Goal: Book appointment/travel/reservation

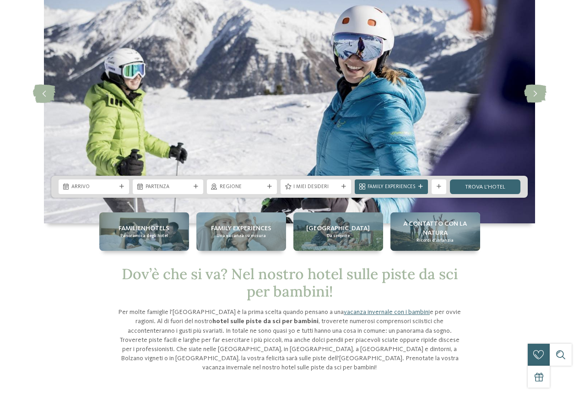
scroll to position [137, 0]
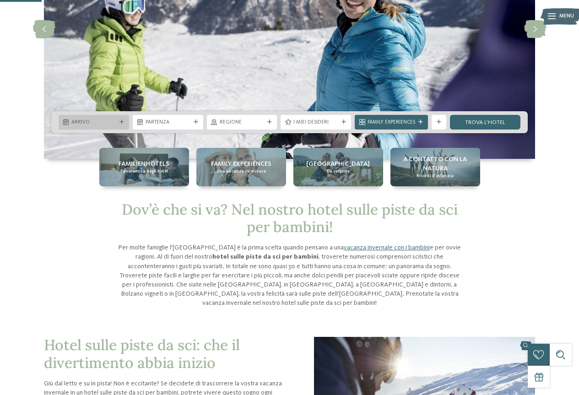
click at [99, 119] on span "Arrivo" at bounding box center [93, 122] width 45 height 7
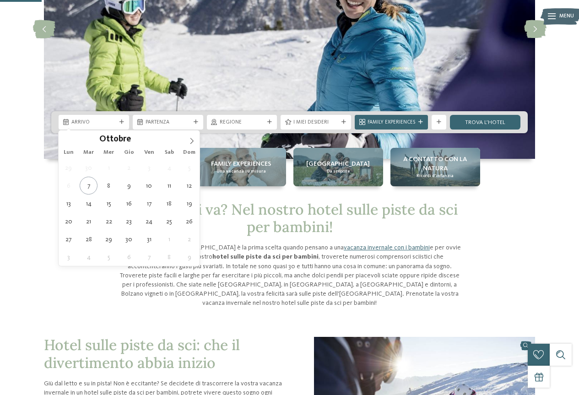
click at [183, 145] on div "Ottobre ****" at bounding box center [129, 138] width 141 height 16
click at [189, 139] on icon at bounding box center [191, 141] width 6 height 6
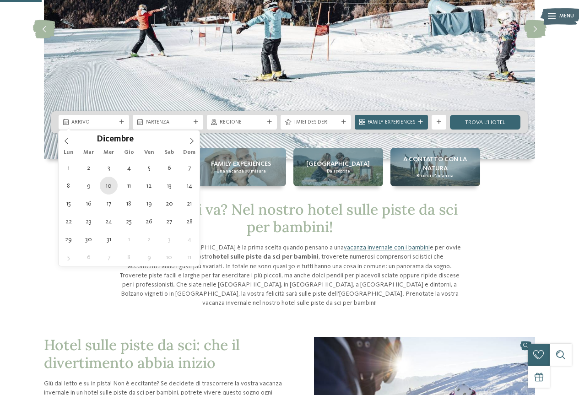
type div "10.12.2025"
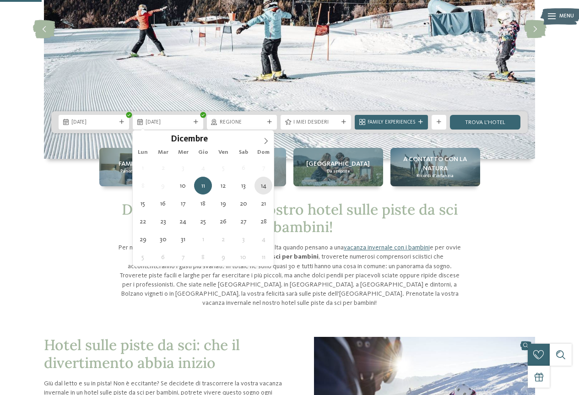
type div "14.12.2025"
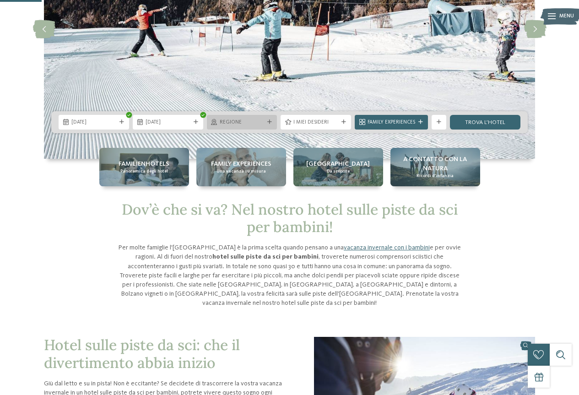
click at [255, 120] on span "Regione" at bounding box center [242, 122] width 45 height 7
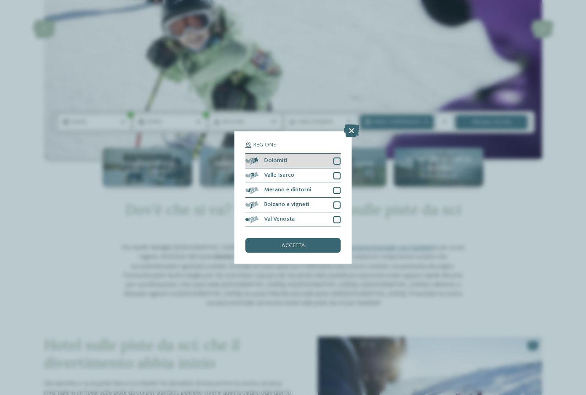
click at [335, 160] on div at bounding box center [336, 160] width 7 height 7
click at [309, 242] on div "accetta" at bounding box center [292, 245] width 95 height 15
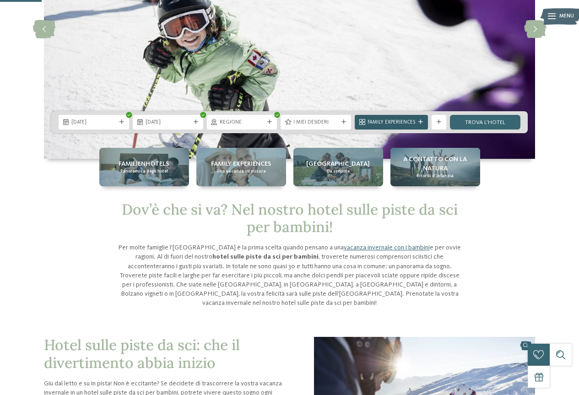
click at [399, 118] on div "Family Experiences" at bounding box center [391, 122] width 51 height 8
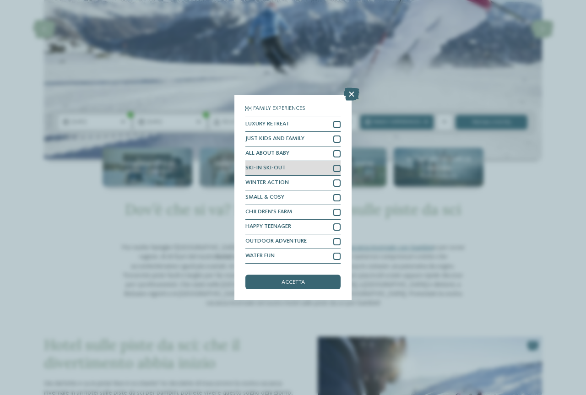
click at [328, 165] on div "SKI-IN SKI-OUT" at bounding box center [292, 168] width 95 height 15
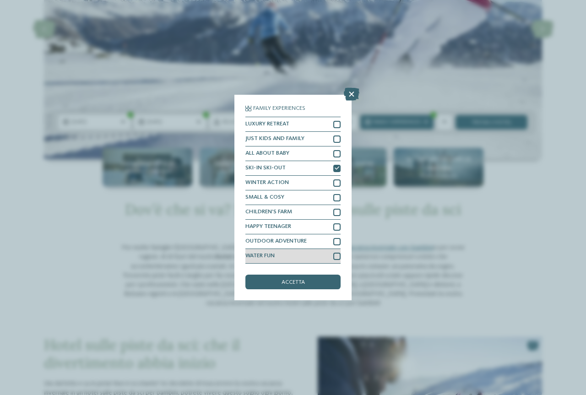
click at [335, 253] on div at bounding box center [336, 256] width 7 height 7
click at [333, 285] on div "accetta" at bounding box center [292, 281] width 95 height 15
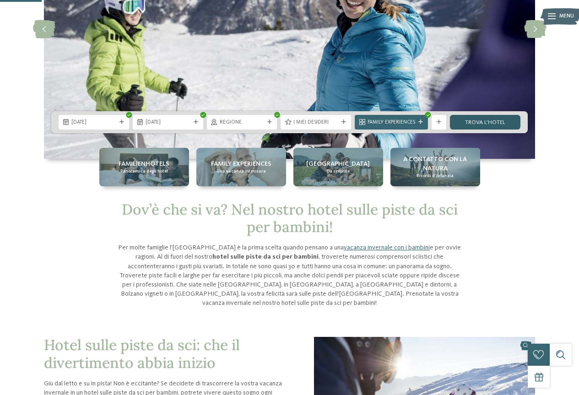
click at [478, 116] on link "trova l’hotel" at bounding box center [485, 122] width 70 height 15
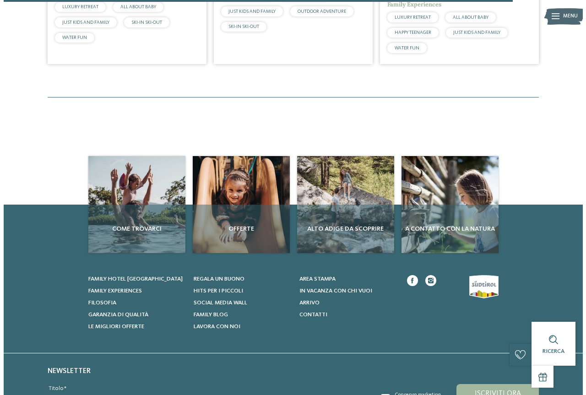
scroll to position [683, 0]
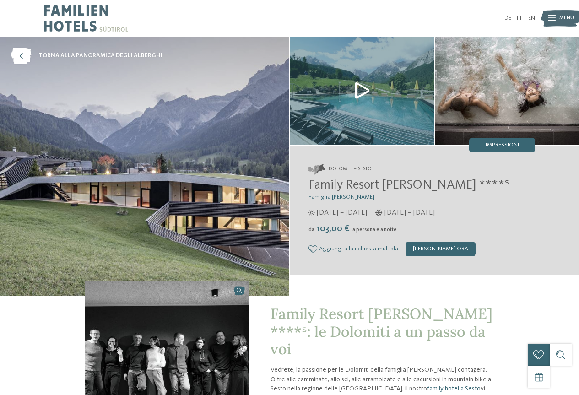
click at [371, 78] on img at bounding box center [362, 91] width 144 height 108
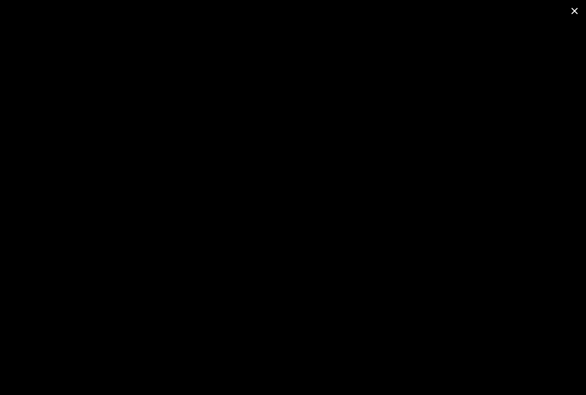
click at [574, 9] on span at bounding box center [574, 11] width 23 height 22
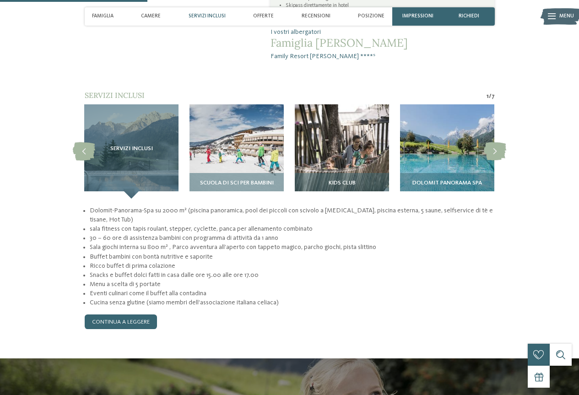
scroll to position [640, 0]
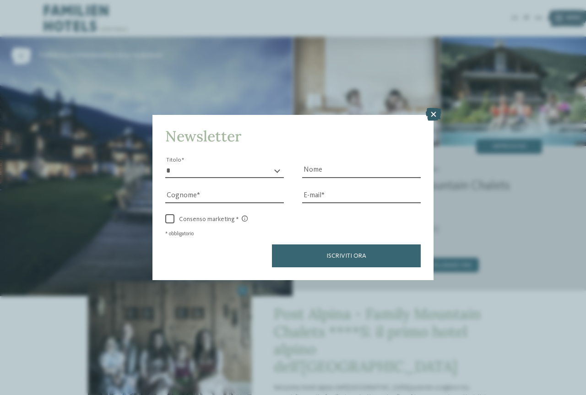
click at [435, 111] on icon at bounding box center [433, 114] width 16 height 13
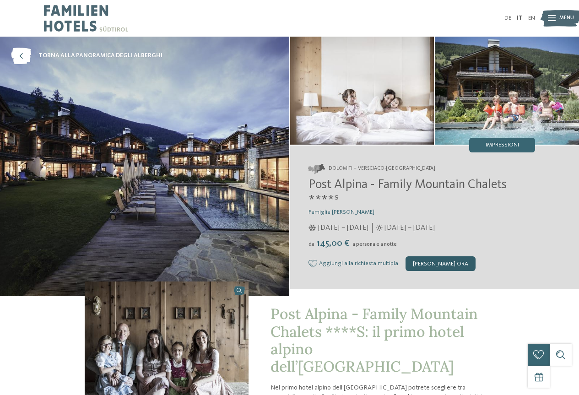
click at [437, 262] on div "[PERSON_NAME] ora" at bounding box center [440, 263] width 70 height 15
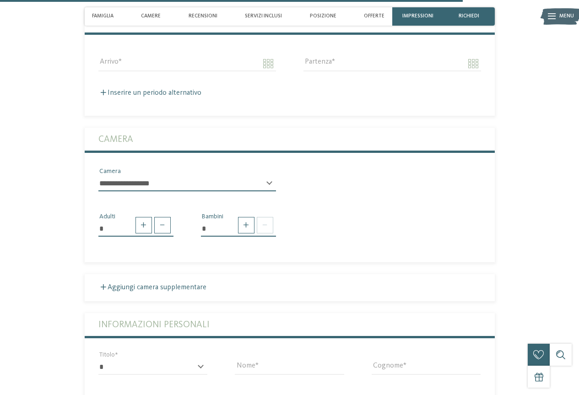
scroll to position [1835, 0]
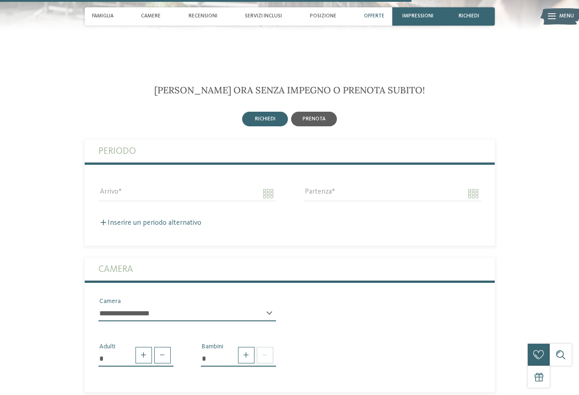
click at [326, 112] on div "prenota" at bounding box center [314, 119] width 46 height 15
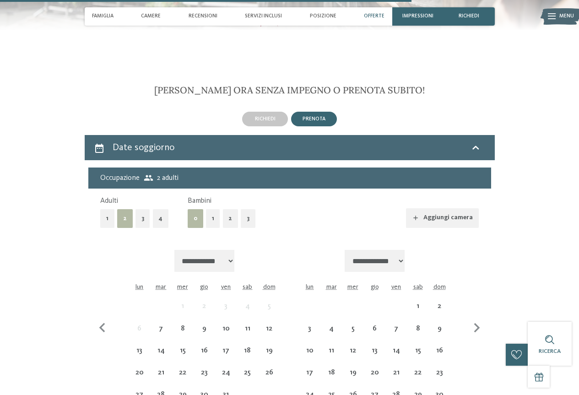
click at [229, 209] on button "2" at bounding box center [231, 218] width 16 height 19
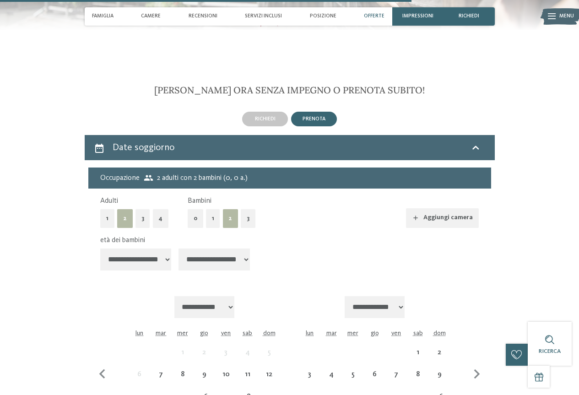
click at [157, 248] on select "**********" at bounding box center [135, 259] width 71 height 22
select select "*"
click at [100, 248] on select "**********" at bounding box center [135, 259] width 71 height 22
click at [198, 248] on select "**********" at bounding box center [213, 259] width 71 height 22
select select "*"
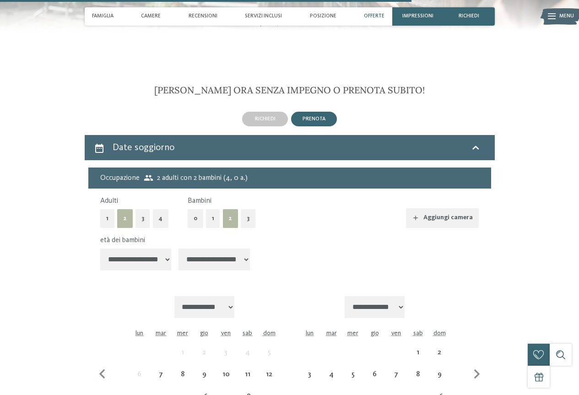
click at [180, 248] on select "**********" at bounding box center [213, 259] width 71 height 22
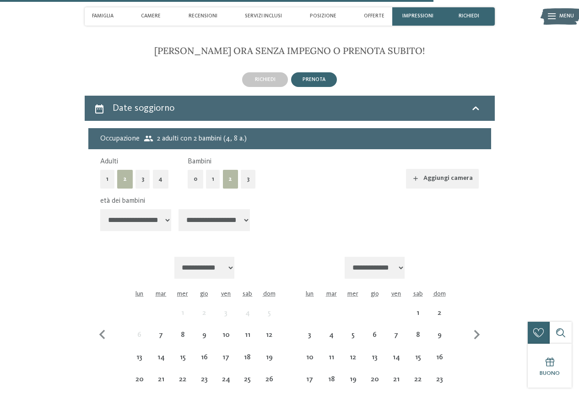
scroll to position [1926, 0]
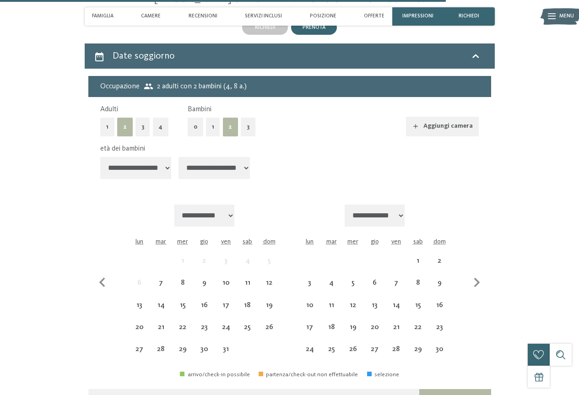
click at [402, 204] on select "**********" at bounding box center [374, 215] width 60 height 22
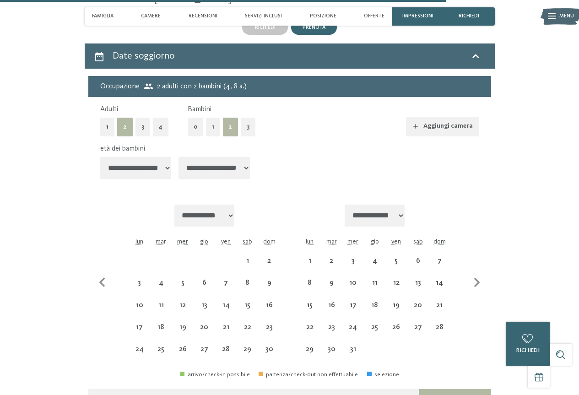
select select "**********"
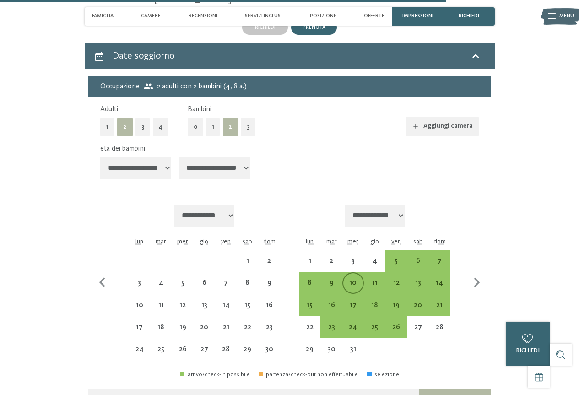
click at [356, 279] on div "10" at bounding box center [353, 289] width 20 height 20
select select "**********"
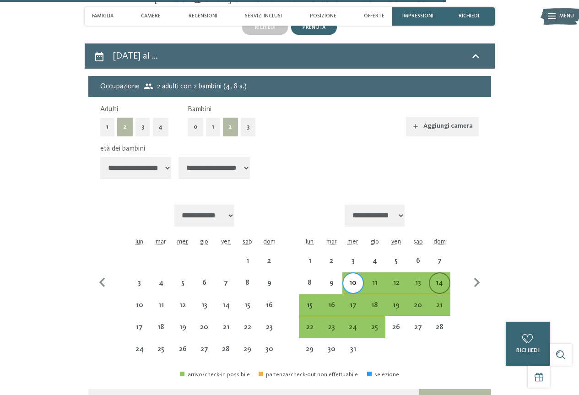
click at [436, 279] on div "14" at bounding box center [440, 289] width 20 height 20
select select "**********"
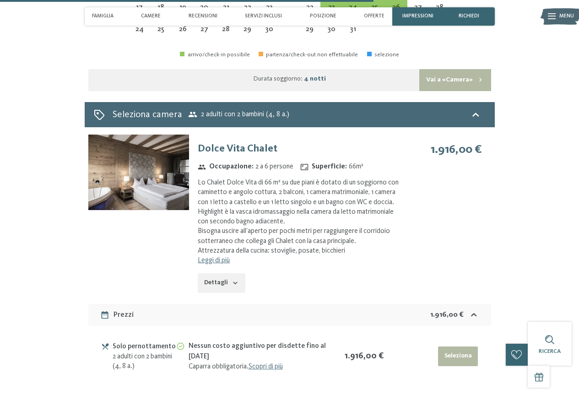
scroll to position [2247, 0]
click at [302, 216] on div "Lo Chalet Dolce Vita di 66 m² su due piani è dotato di un soggiorno con caminet…" at bounding box center [299, 216] width 202 height 78
click at [154, 146] on img at bounding box center [138, 171] width 101 height 75
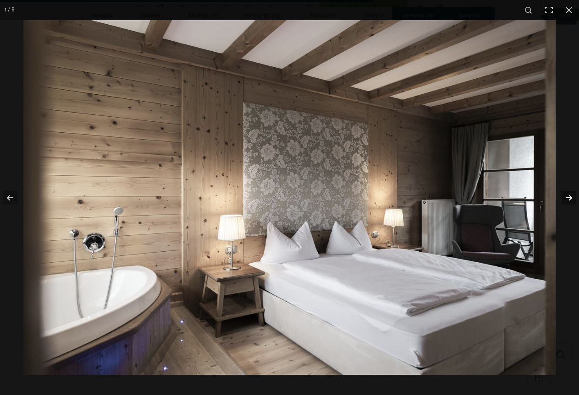
click at [560, 197] on button "button" at bounding box center [563, 198] width 32 height 46
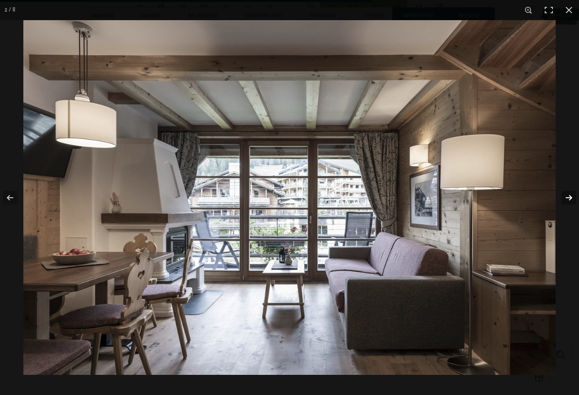
click at [565, 197] on button "button" at bounding box center [563, 198] width 32 height 46
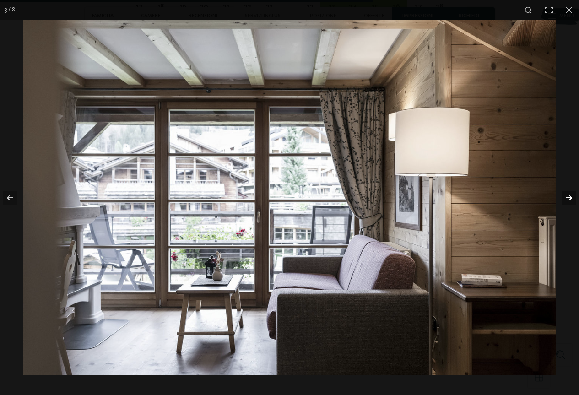
click at [565, 197] on button "button" at bounding box center [563, 198] width 32 height 46
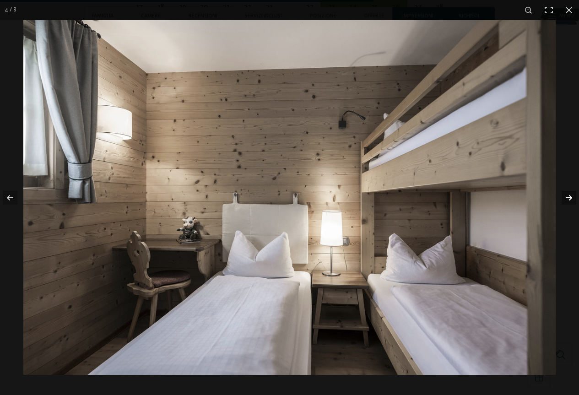
click at [565, 197] on button "button" at bounding box center [563, 198] width 32 height 46
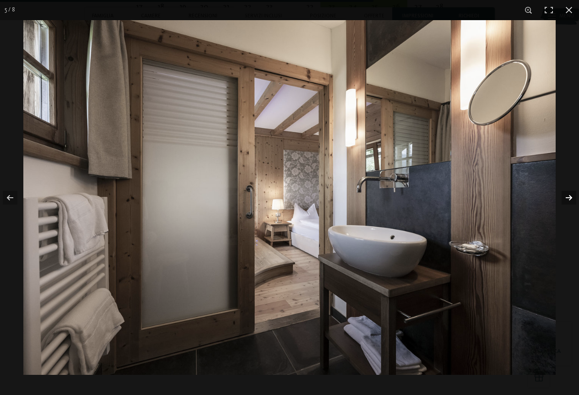
click at [565, 197] on button "button" at bounding box center [563, 198] width 32 height 46
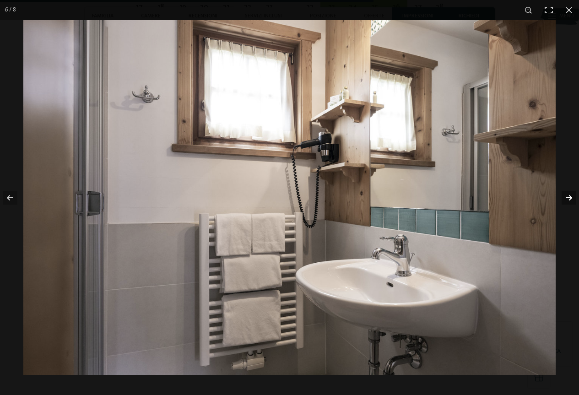
click at [565, 197] on button "button" at bounding box center [563, 198] width 32 height 46
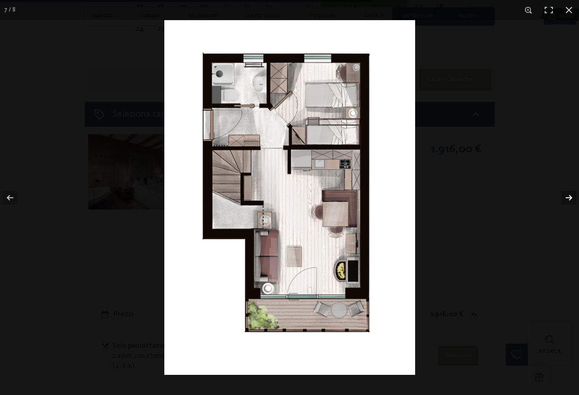
click at [565, 197] on button "button" at bounding box center [563, 198] width 32 height 46
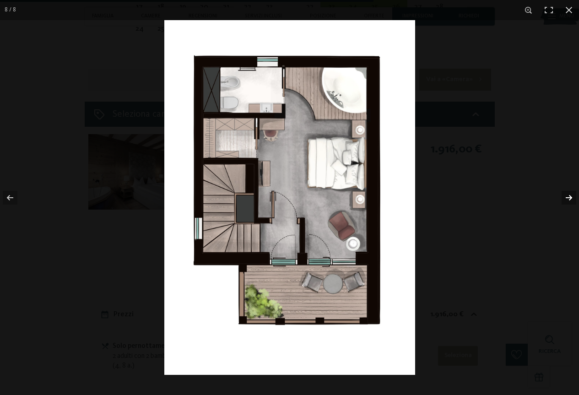
click at [565, 197] on button "button" at bounding box center [563, 198] width 32 height 46
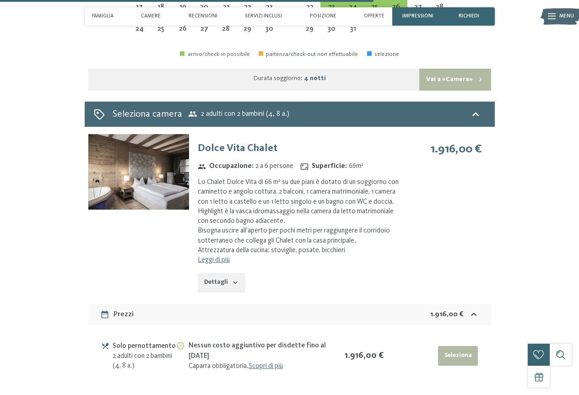
click at [0, 0] on button "button" at bounding box center [0, 0] width 0 height 0
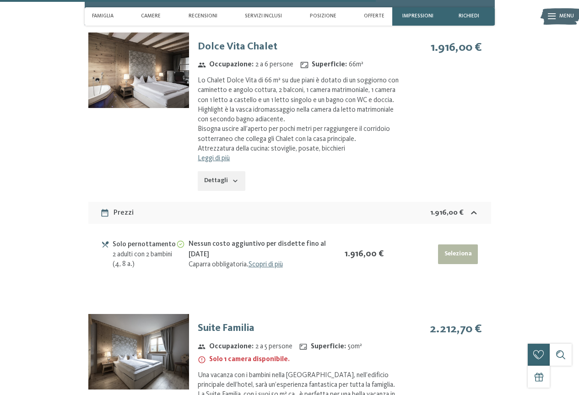
scroll to position [2521, 0]
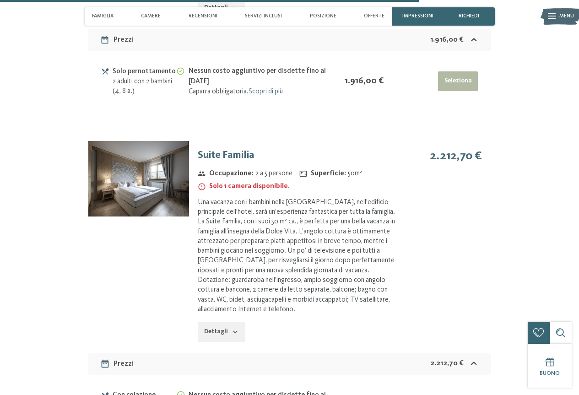
click at [123, 170] on img at bounding box center [138, 178] width 101 height 75
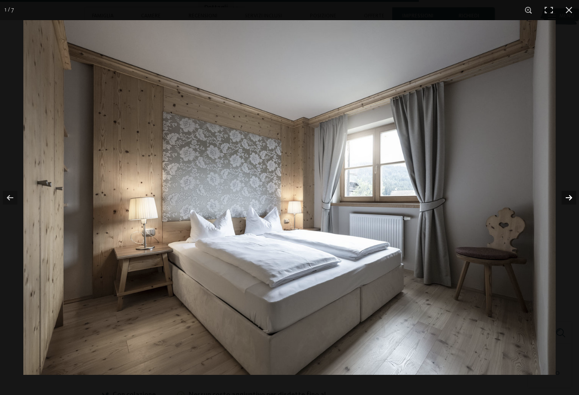
click at [572, 194] on button "button" at bounding box center [563, 198] width 32 height 46
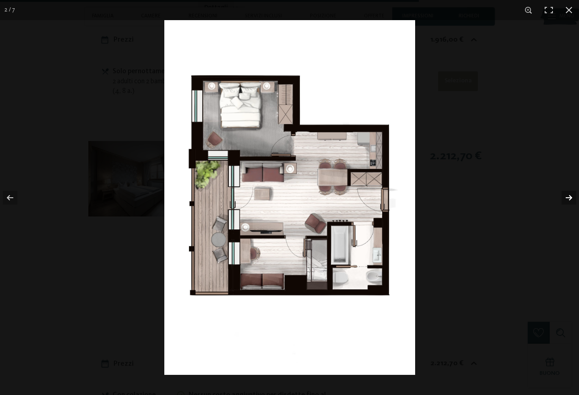
click at [572, 194] on button "button" at bounding box center [563, 198] width 32 height 46
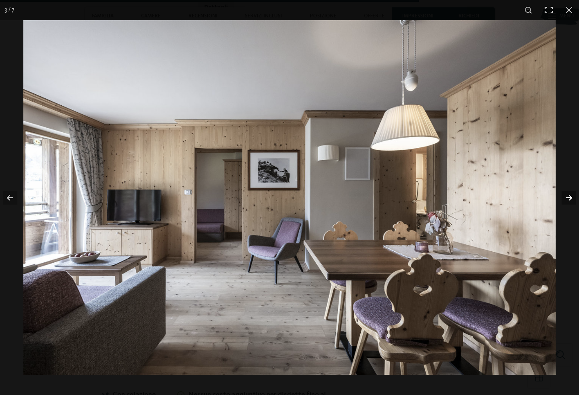
click at [572, 194] on button "button" at bounding box center [563, 198] width 32 height 46
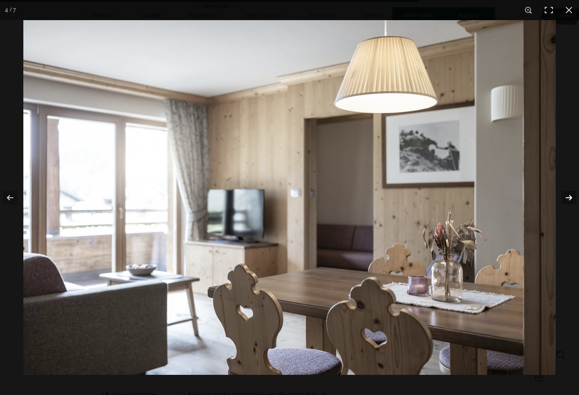
click at [572, 194] on button "button" at bounding box center [563, 198] width 32 height 46
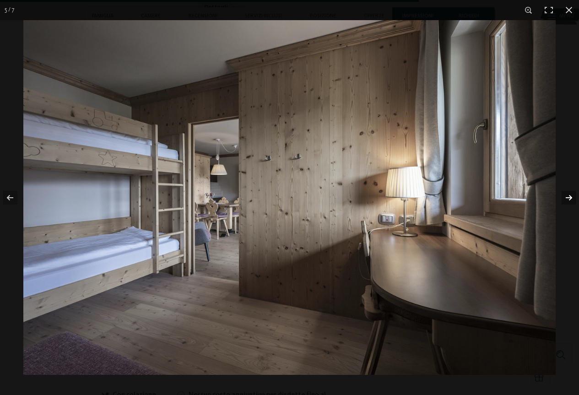
click at [572, 194] on button "button" at bounding box center [563, 198] width 32 height 46
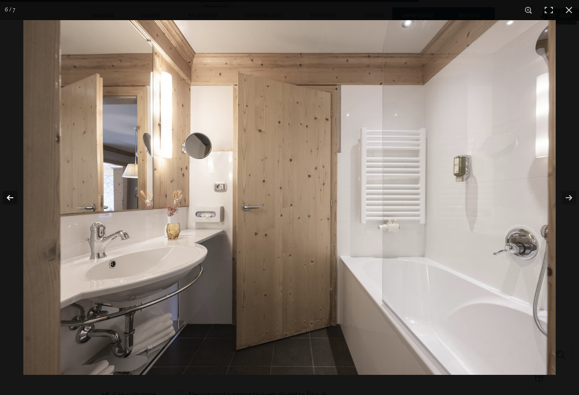
click at [11, 199] on button "button" at bounding box center [16, 198] width 32 height 46
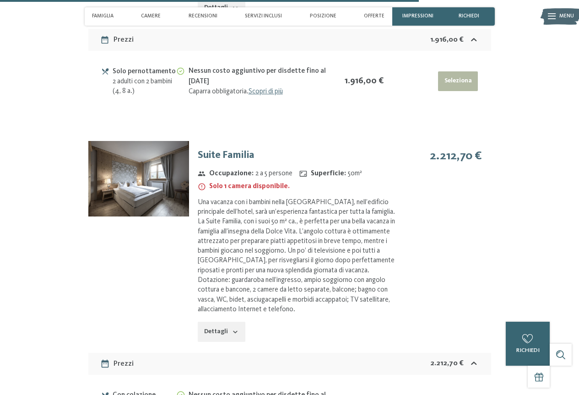
click at [0, 0] on button "button" at bounding box center [0, 0] width 0 height 0
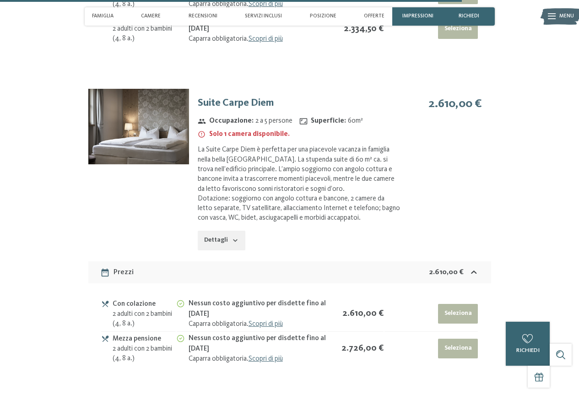
scroll to position [2933, 0]
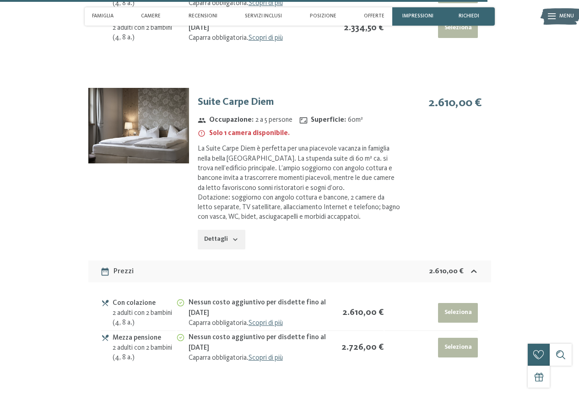
click at [170, 106] on img at bounding box center [138, 125] width 101 height 75
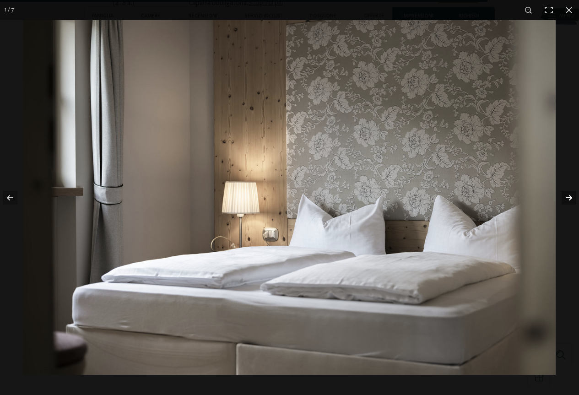
click at [560, 200] on button "button" at bounding box center [563, 198] width 32 height 46
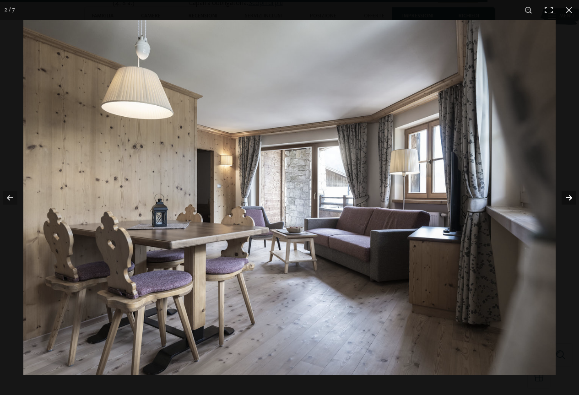
click at [560, 200] on button "button" at bounding box center [563, 198] width 32 height 46
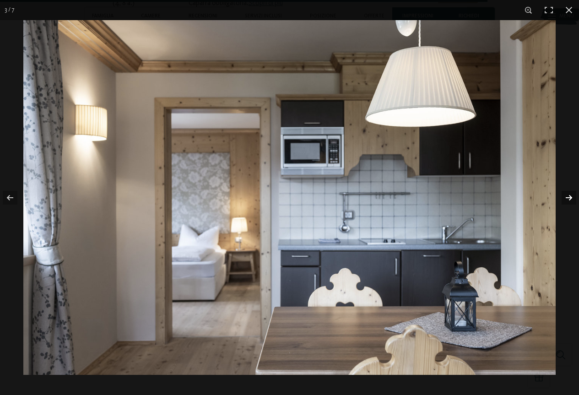
click at [560, 200] on button "button" at bounding box center [563, 198] width 32 height 46
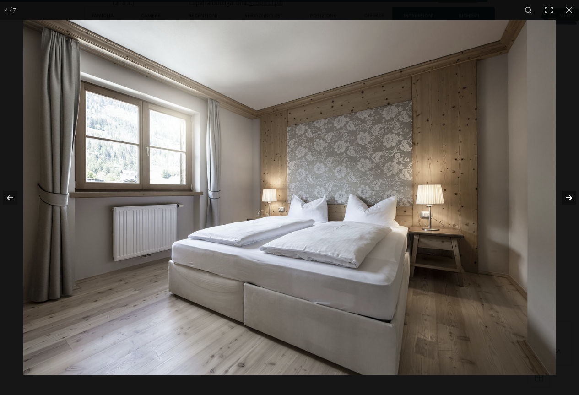
click at [561, 200] on button "button" at bounding box center [563, 198] width 32 height 46
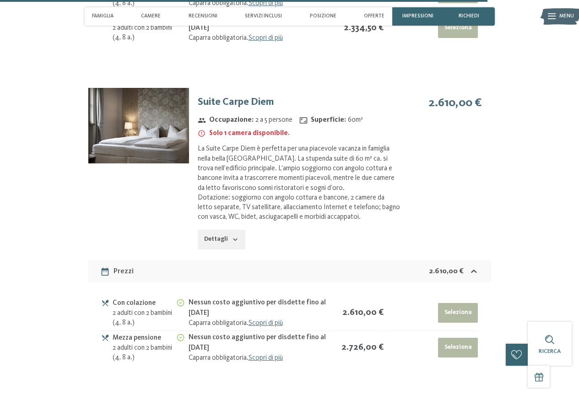
click at [0, 0] on button "button" at bounding box center [0, 0] width 0 height 0
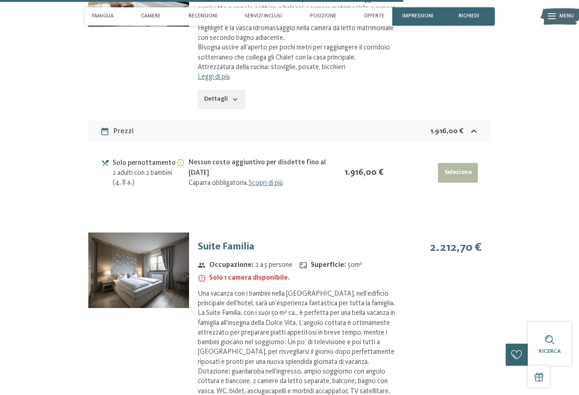
scroll to position [2109, 0]
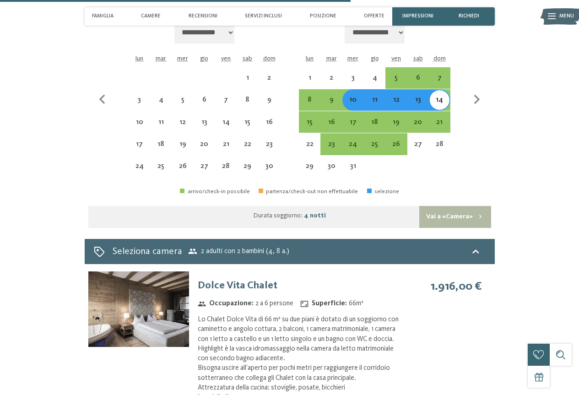
click at [463, 206] on button "Vai a «Camera»" at bounding box center [454, 217] width 71 height 22
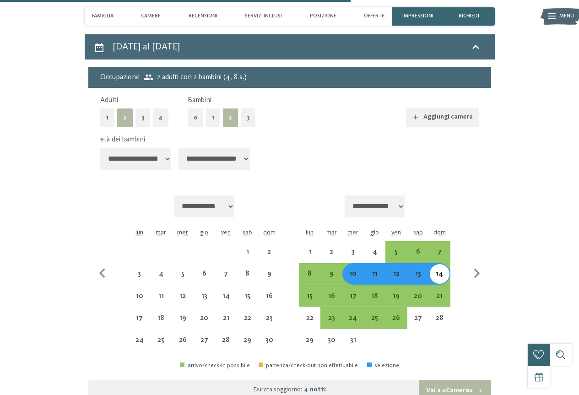
select select "**********"
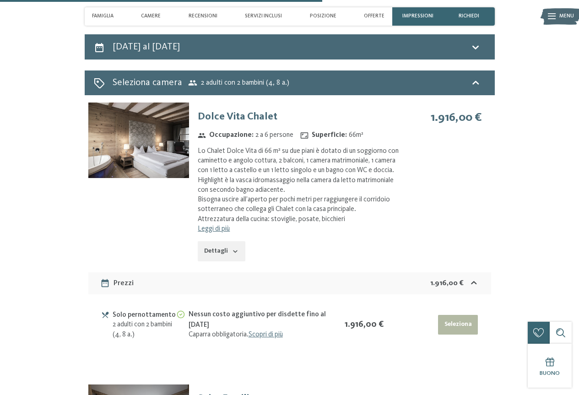
click at [227, 241] on button "Dettagli" at bounding box center [221, 251] width 47 height 20
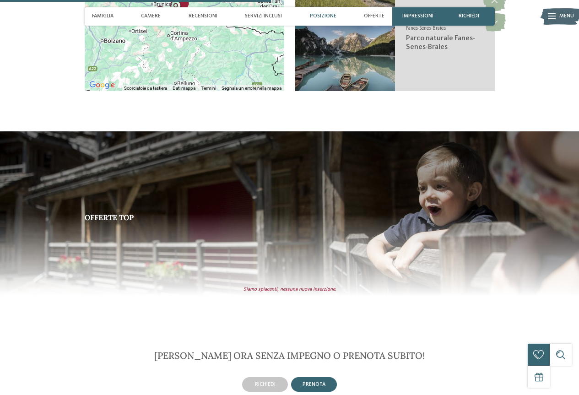
scroll to position [1341, 0]
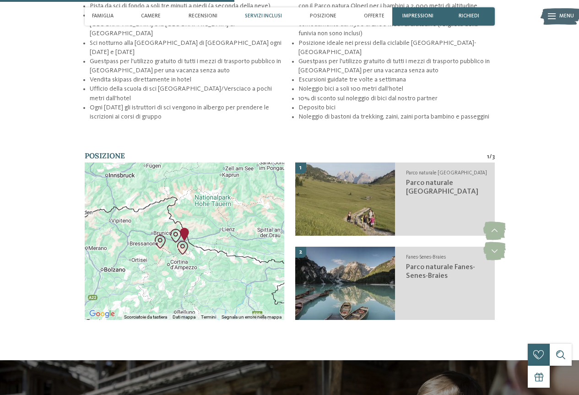
click at [173, 218] on div at bounding box center [184, 240] width 199 height 157
click at [184, 241] on img "Parco naturale Tre Cime" at bounding box center [183, 248] width 14 height 14
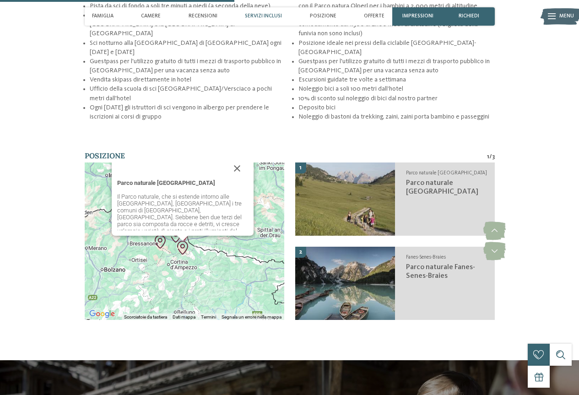
click at [184, 241] on img "Parco naturale Tre Cime" at bounding box center [183, 248] width 14 height 14
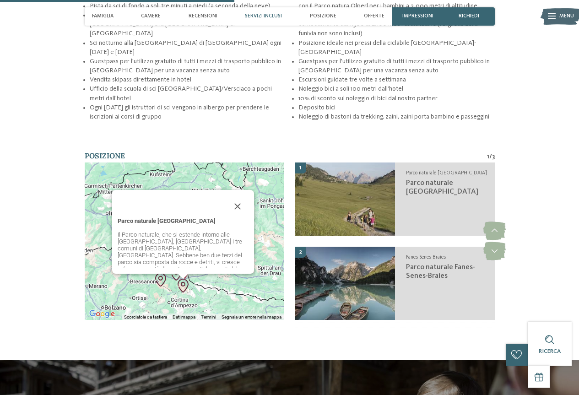
click at [206, 245] on div "Per navigare, premi i tasti Freccia. Parco naturale [GEOGRAPHIC_DATA] Il Parco …" at bounding box center [184, 240] width 199 height 157
click at [206, 245] on div "Parco naturale [GEOGRAPHIC_DATA] Il Parco naturale, che si estende intorno alle…" at bounding box center [184, 240] width 199 height 157
click at [237, 195] on button "Chiudi" at bounding box center [237, 206] width 22 height 22
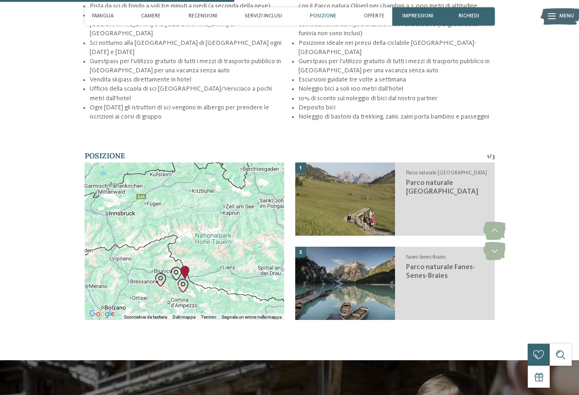
drag, startPoint x: 184, startPoint y: 212, endPoint x: 211, endPoint y: 199, distance: 29.3
click at [211, 199] on div at bounding box center [184, 240] width 199 height 157
click at [227, 252] on div at bounding box center [184, 240] width 199 height 157
